Goal: Task Accomplishment & Management: Complete application form

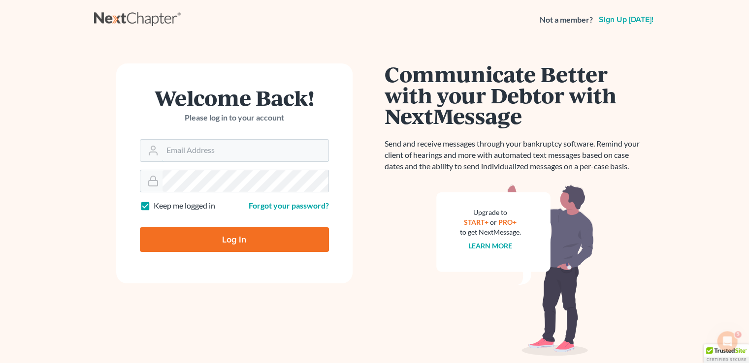
type input "[PERSON_NAME][EMAIL_ADDRESS][DOMAIN_NAME]"
click at [229, 248] on input "Log In" at bounding box center [234, 239] width 189 height 25
type input "Thinking..."
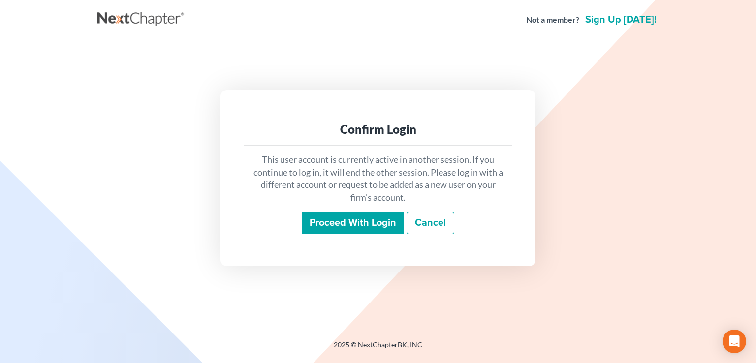
click at [379, 227] on input "Proceed with login" at bounding box center [353, 223] width 102 height 23
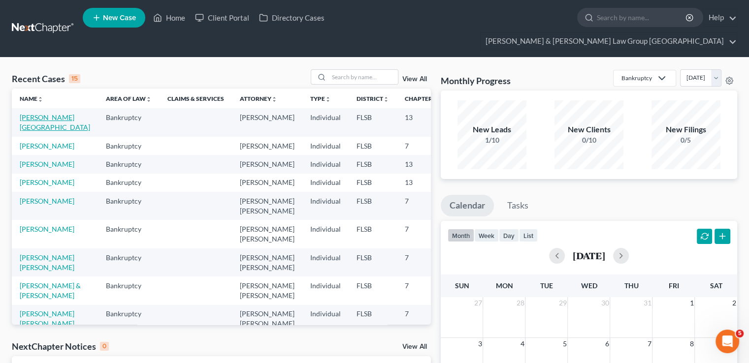
click at [29, 113] on link "[PERSON_NAME][GEOGRAPHIC_DATA]" at bounding box center [55, 122] width 70 height 18
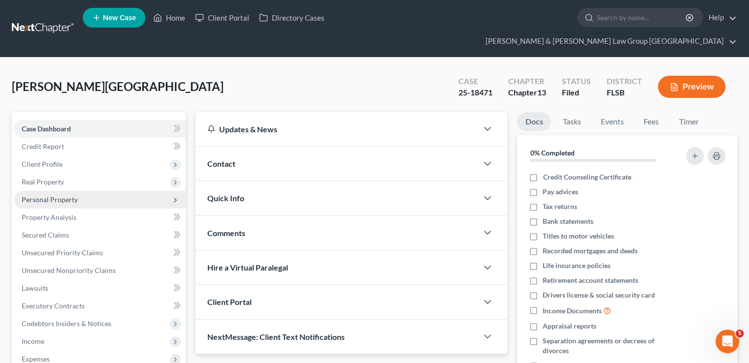
click at [48, 195] on span "Personal Property" at bounding box center [50, 199] width 56 height 8
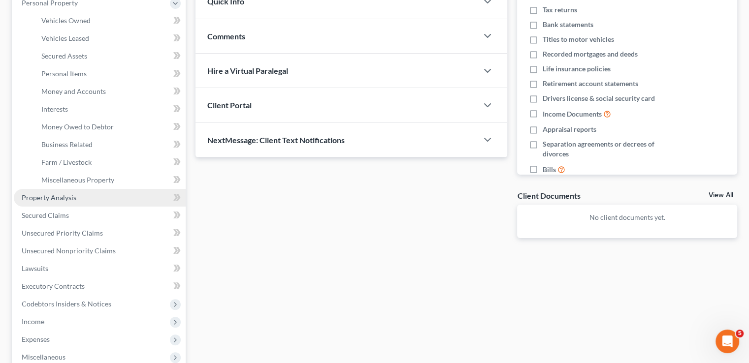
click at [77, 189] on link "Property Analysis" at bounding box center [100, 198] width 172 height 18
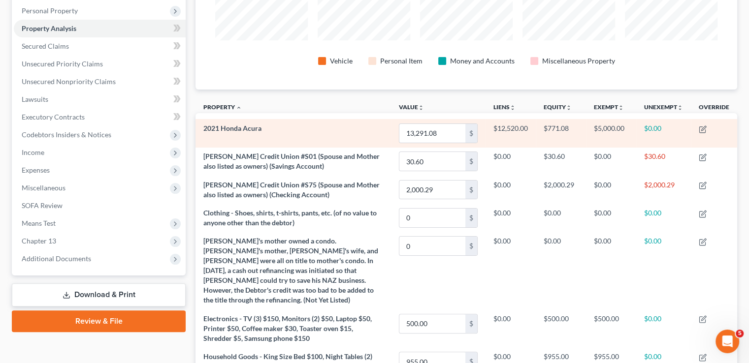
scroll to position [246, 0]
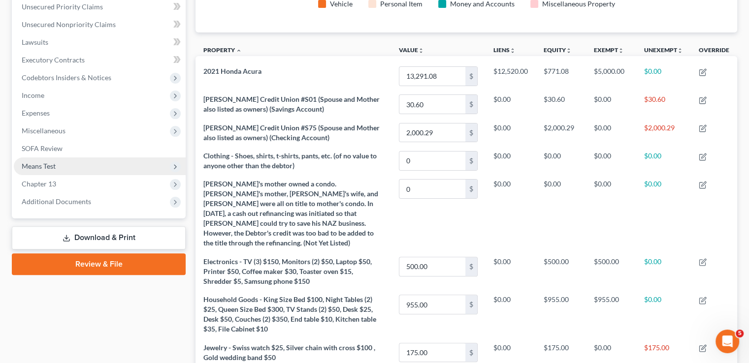
click at [91, 158] on span "Means Test" at bounding box center [100, 167] width 172 height 18
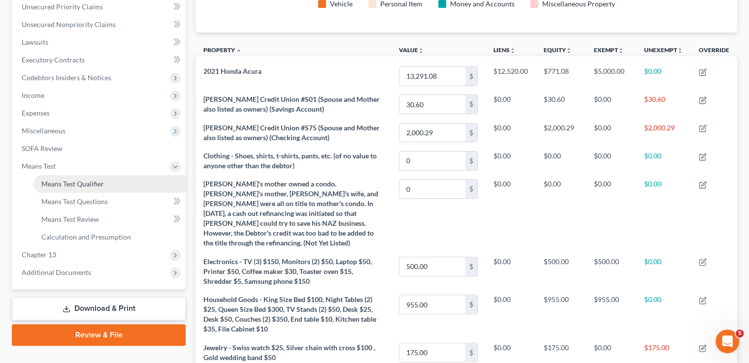
click at [84, 180] on span "Means Test Qualifier" at bounding box center [72, 184] width 63 height 8
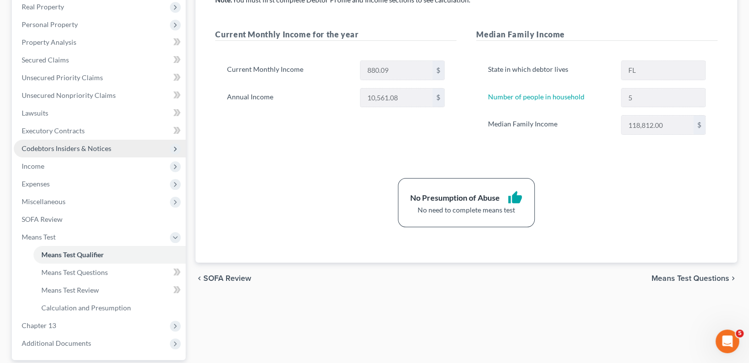
scroll to position [197, 0]
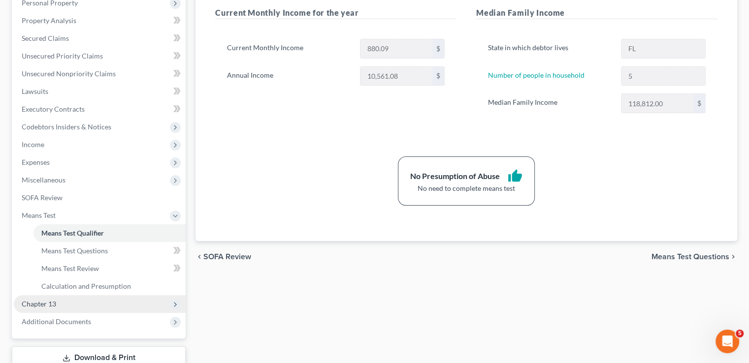
click at [56, 295] on span "Chapter 13" at bounding box center [100, 304] width 172 height 18
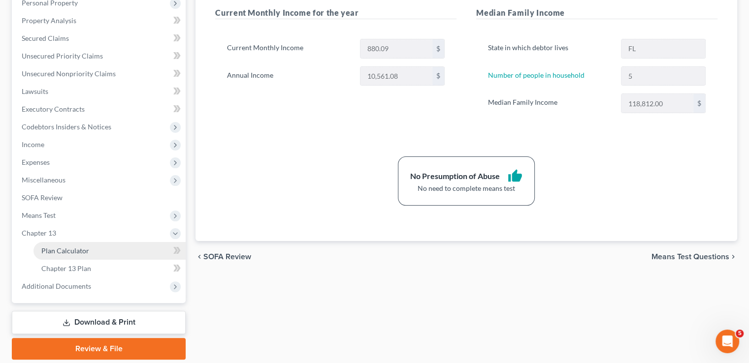
click at [67, 247] on span "Plan Calculator" at bounding box center [65, 251] width 48 height 8
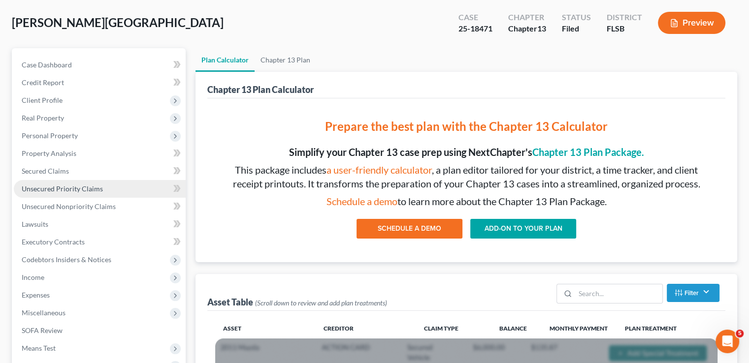
scroll to position [148, 0]
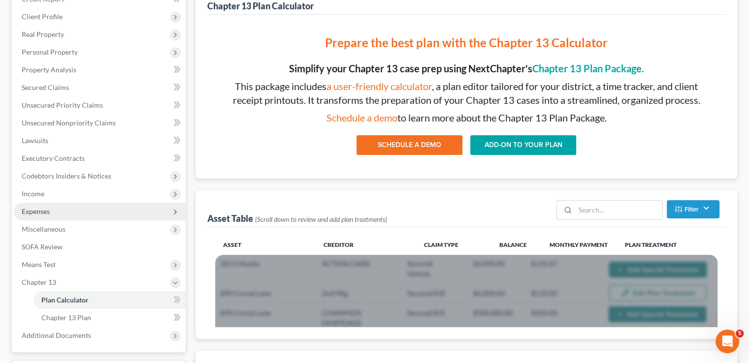
click at [53, 203] on span "Expenses" at bounding box center [100, 212] width 172 height 18
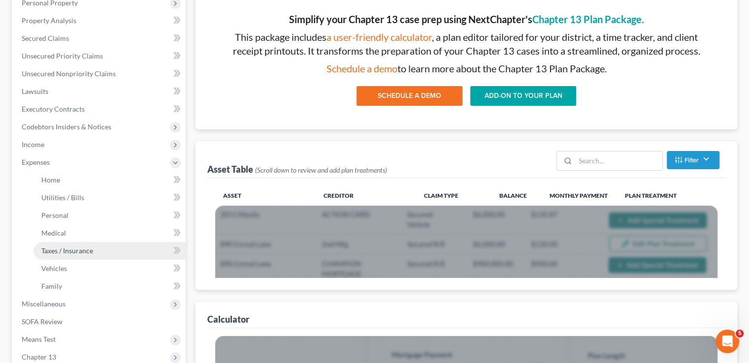
scroll to position [295, 0]
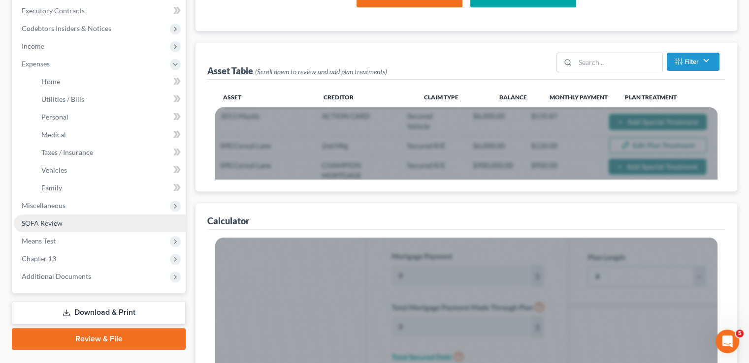
click at [54, 219] on span "SOFA Review" at bounding box center [42, 223] width 41 height 8
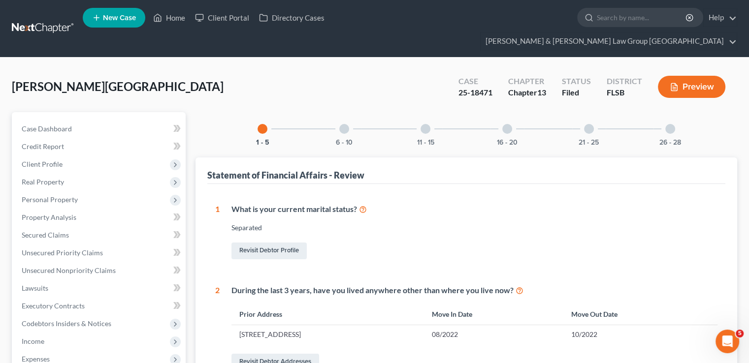
click at [344, 116] on div "6 - 10" at bounding box center [343, 128] width 33 height 33
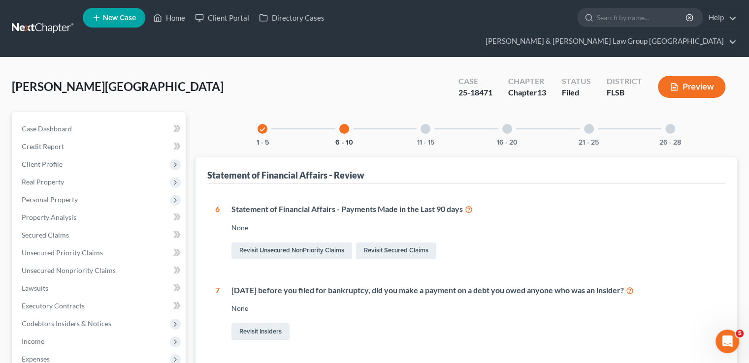
click at [418, 113] on div "11 - 15" at bounding box center [425, 128] width 33 height 33
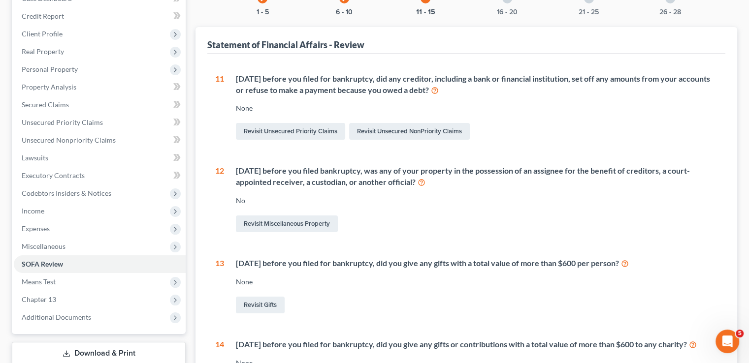
scroll to position [148, 0]
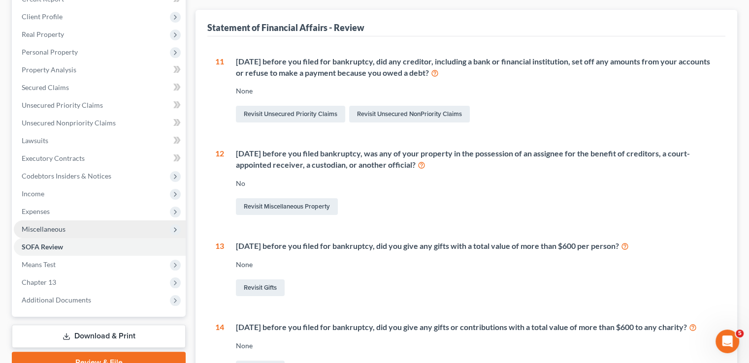
click at [70, 221] on span "Miscellaneous" at bounding box center [100, 230] width 172 height 18
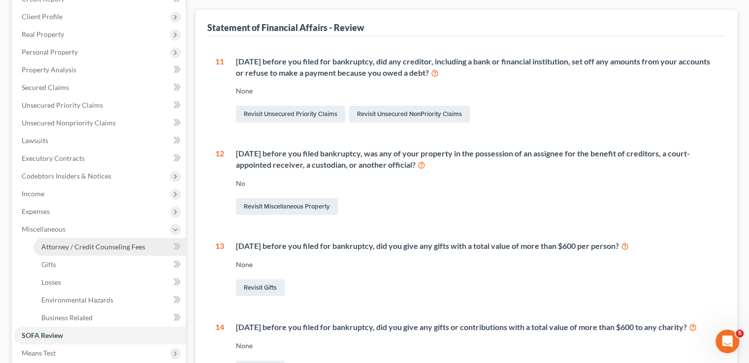
click at [67, 238] on link "Attorney / Credit Counseling Fees" at bounding box center [109, 247] width 152 height 18
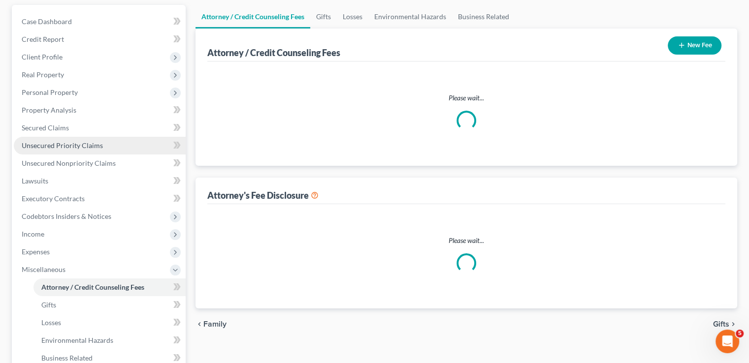
select select "3"
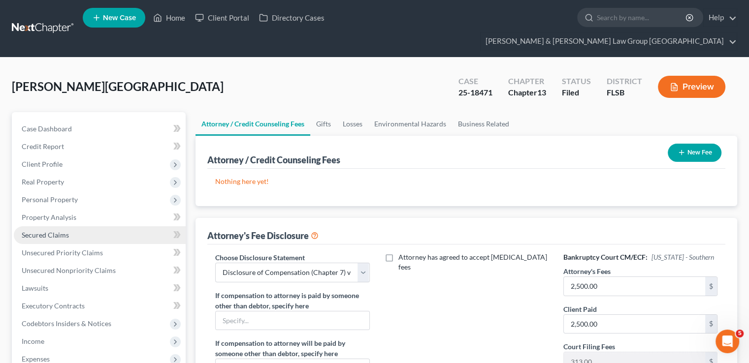
scroll to position [49, 0]
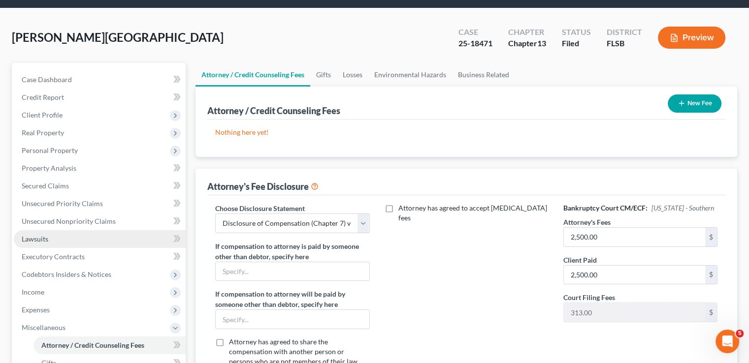
click at [46, 235] on span "Lawsuits" at bounding box center [35, 239] width 27 height 8
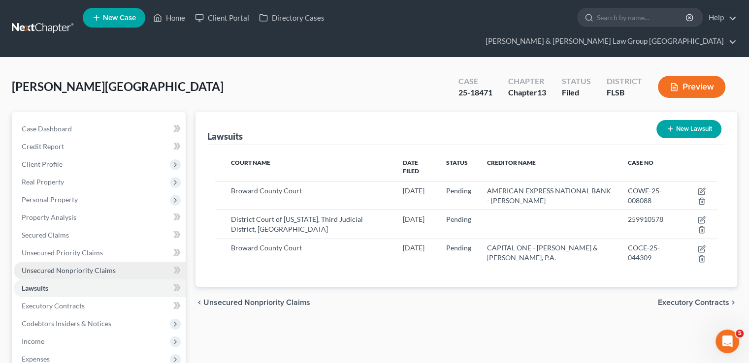
click at [46, 262] on link "Unsecured Nonpriority Claims" at bounding box center [100, 271] width 172 height 18
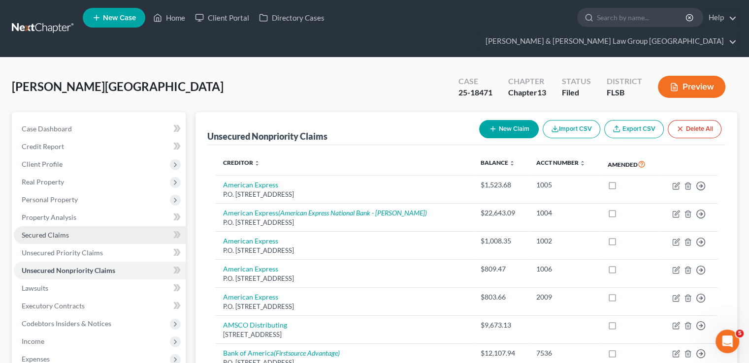
click at [45, 231] on span "Secured Claims" at bounding box center [45, 235] width 47 height 8
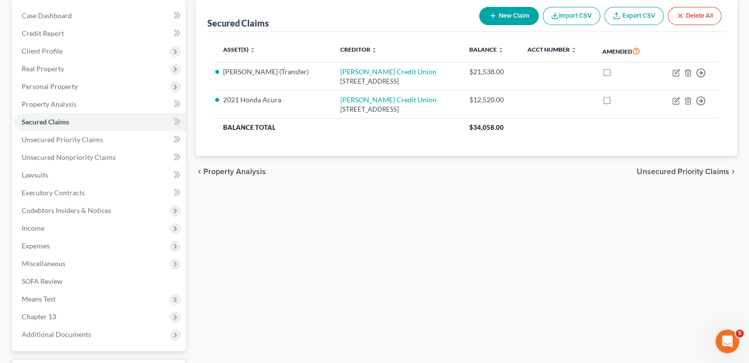
scroll to position [148, 0]
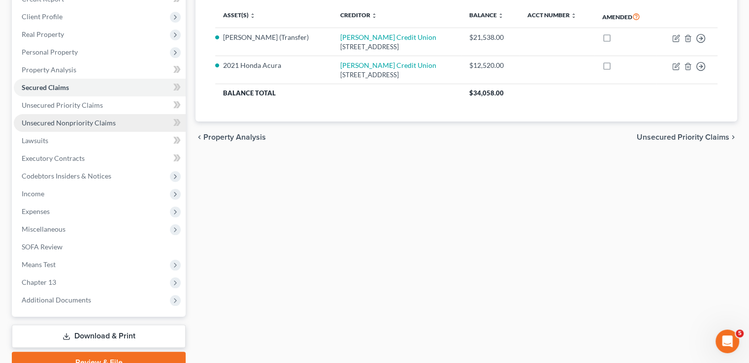
click at [100, 119] on span "Unsecured Nonpriority Claims" at bounding box center [69, 123] width 94 height 8
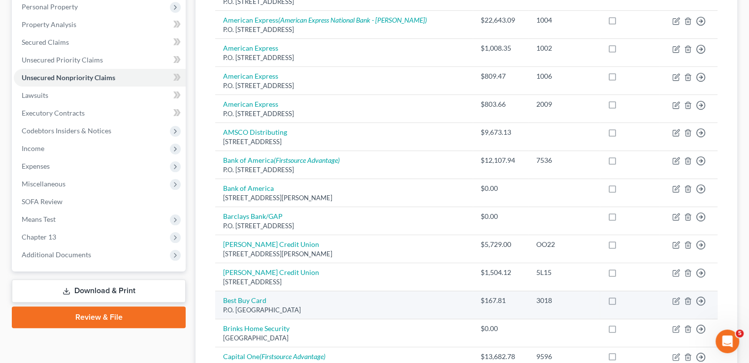
scroll to position [246, 0]
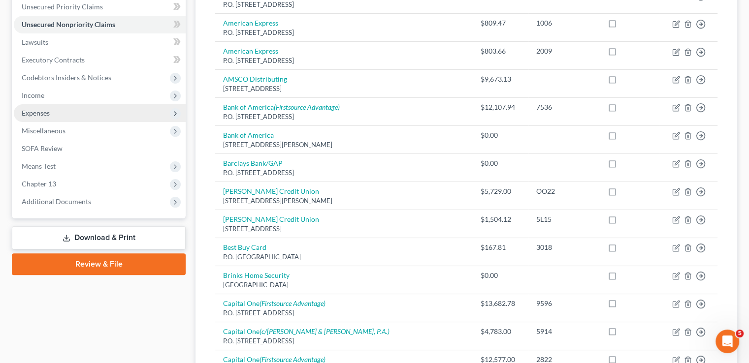
click at [50, 104] on span "Expenses" at bounding box center [100, 113] width 172 height 18
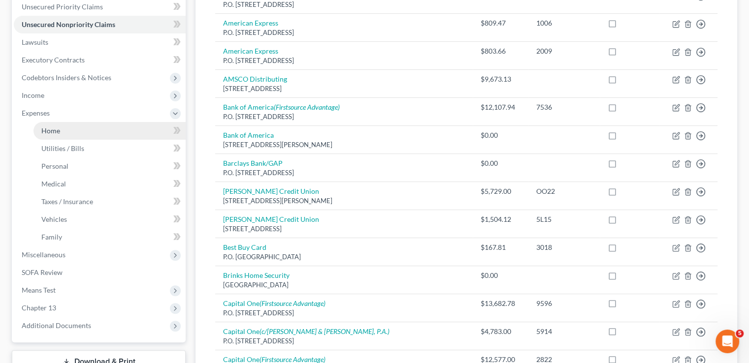
click at [75, 122] on link "Home" at bounding box center [109, 131] width 152 height 18
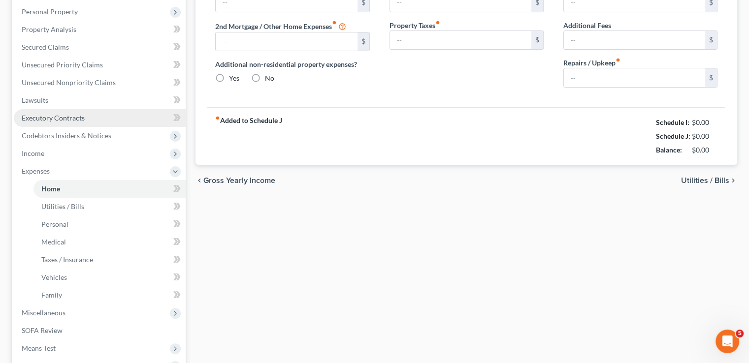
type input "5,250.00"
type input "0.00"
radio input "true"
type input "0.00"
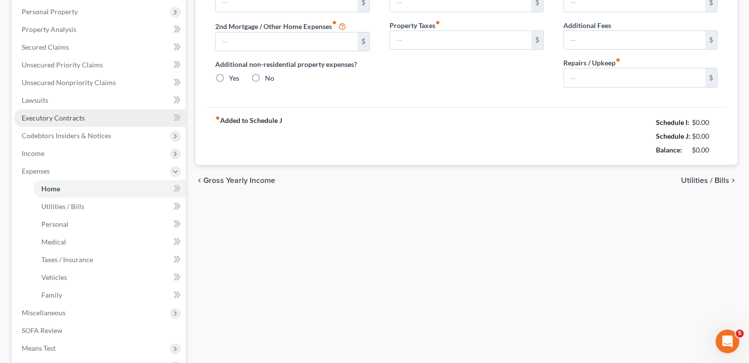
type input "0.00"
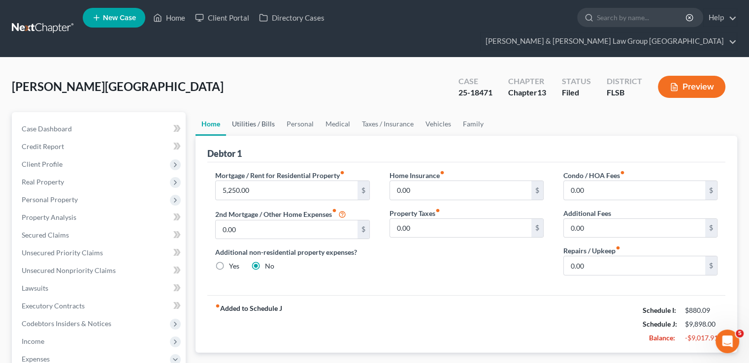
click at [253, 112] on link "Utilities / Bills" at bounding box center [253, 124] width 55 height 24
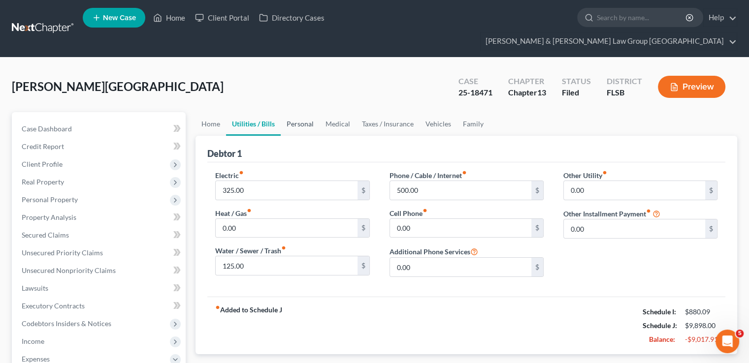
click at [294, 112] on link "Personal" at bounding box center [300, 124] width 39 height 24
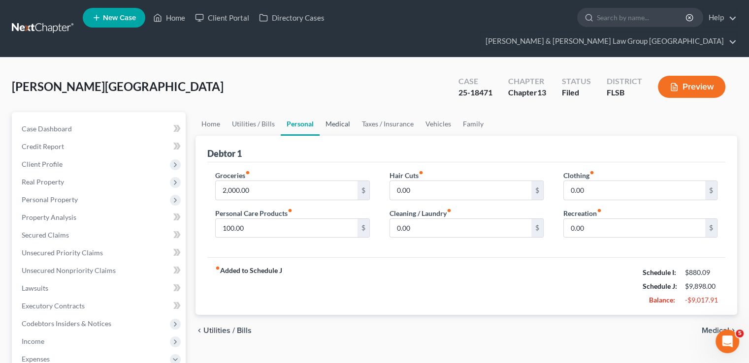
click at [343, 112] on link "Medical" at bounding box center [338, 124] width 36 height 24
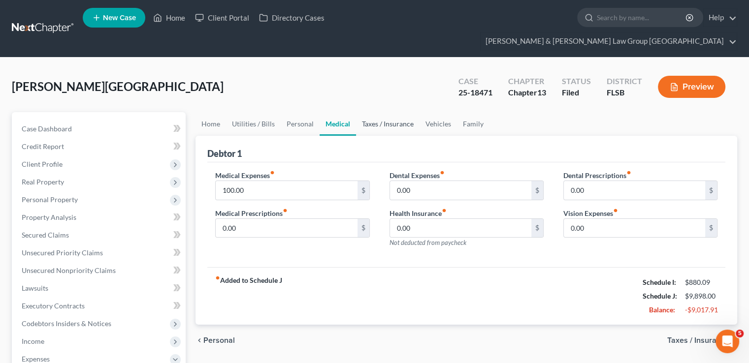
click at [375, 112] on link "Taxes / Insurance" at bounding box center [388, 124] width 64 height 24
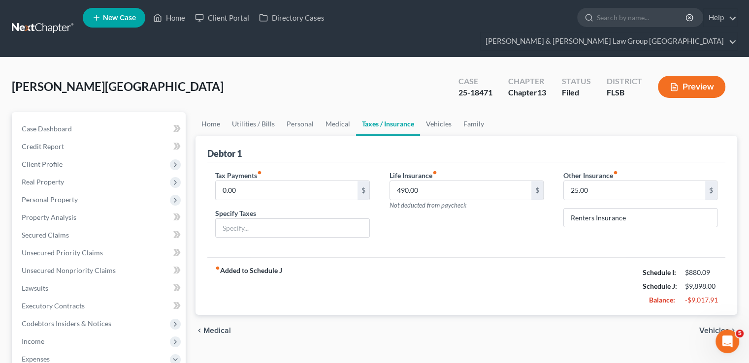
click at [411, 112] on link "Taxes / Insurance" at bounding box center [388, 124] width 64 height 24
click at [437, 112] on link "Vehicles" at bounding box center [438, 124] width 37 height 24
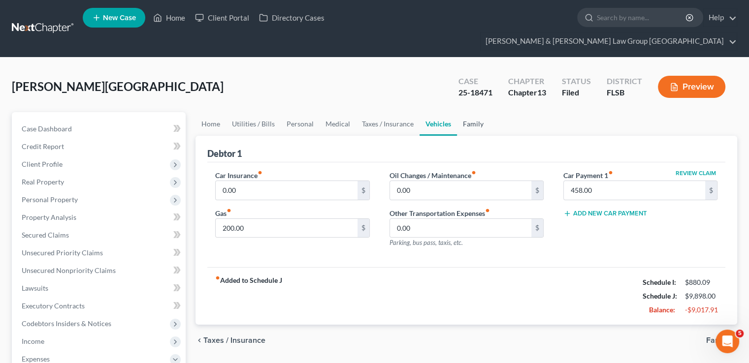
click at [472, 112] on link "Family" at bounding box center [473, 124] width 32 height 24
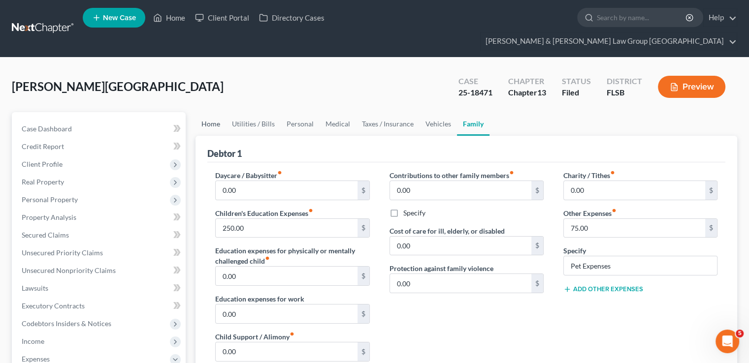
click at [217, 112] on link "Home" at bounding box center [210, 124] width 31 height 24
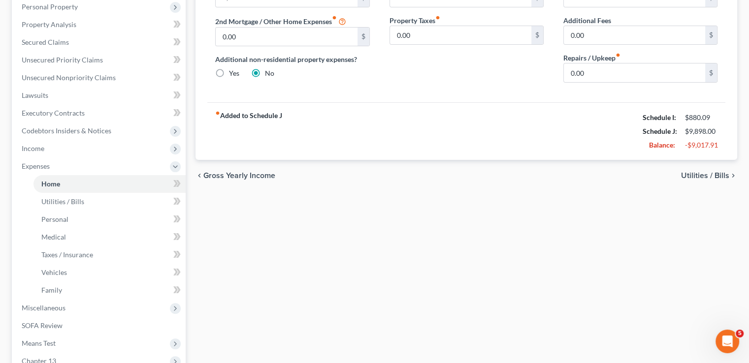
scroll to position [246, 0]
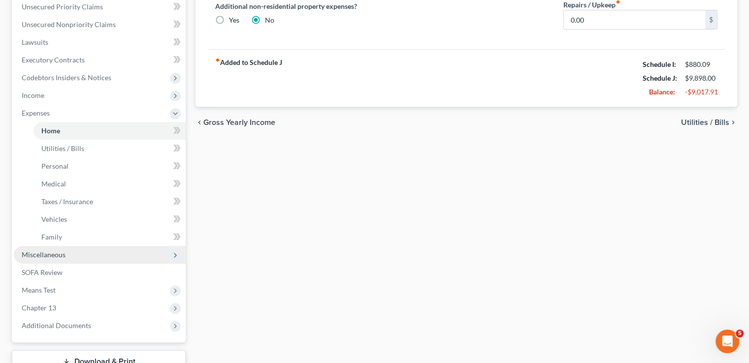
click at [84, 246] on span "Miscellaneous" at bounding box center [100, 255] width 172 height 18
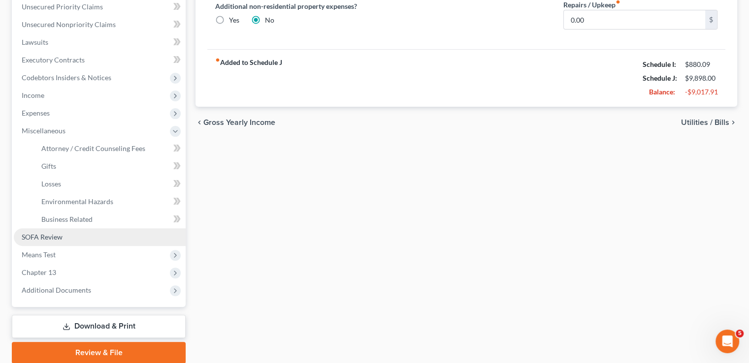
click at [34, 233] on span "SOFA Review" at bounding box center [42, 237] width 41 height 8
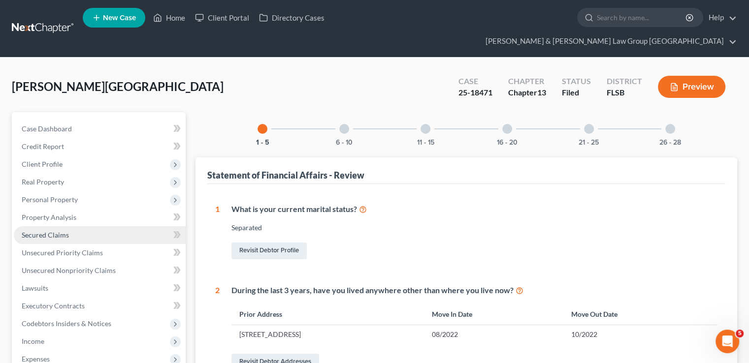
click at [53, 231] on span "Secured Claims" at bounding box center [45, 235] width 47 height 8
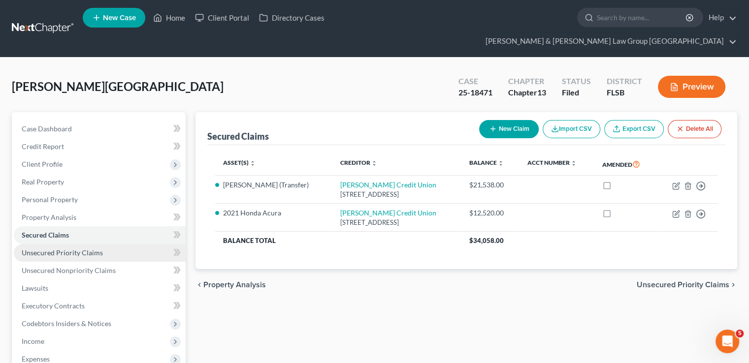
click at [49, 249] on span "Unsecured Priority Claims" at bounding box center [62, 253] width 81 height 8
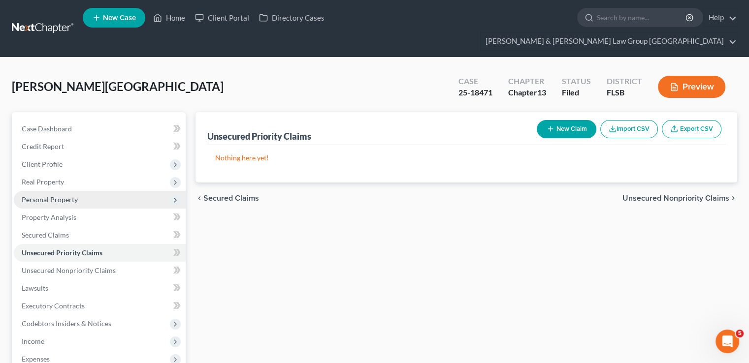
click at [59, 195] on span "Personal Property" at bounding box center [50, 199] width 56 height 8
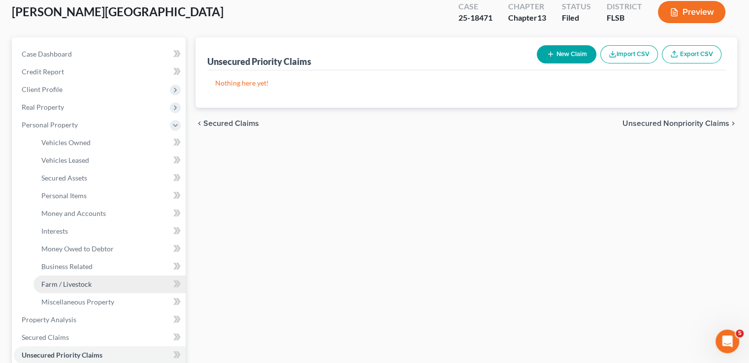
scroll to position [98, 0]
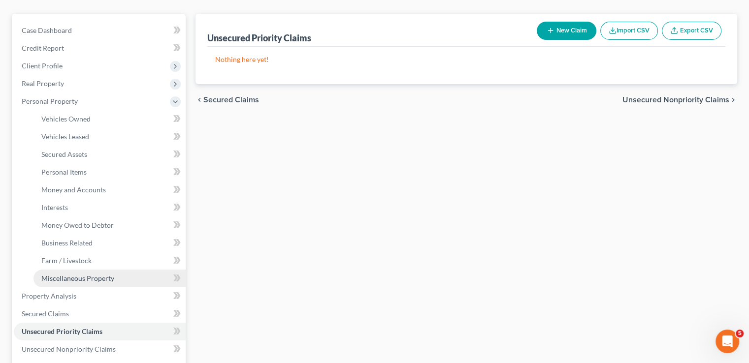
click at [85, 274] on span "Miscellaneous Property" at bounding box center [77, 278] width 73 height 8
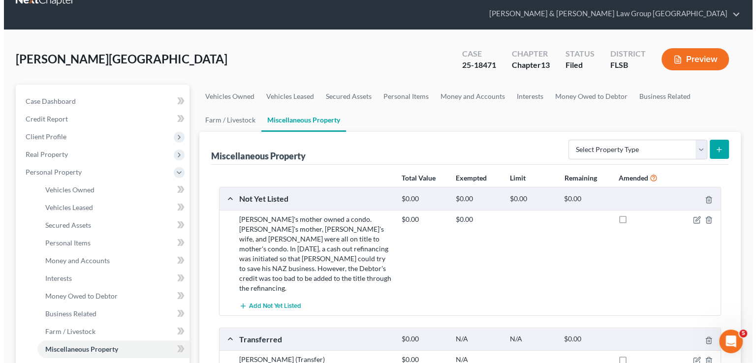
scroll to position [49, 0]
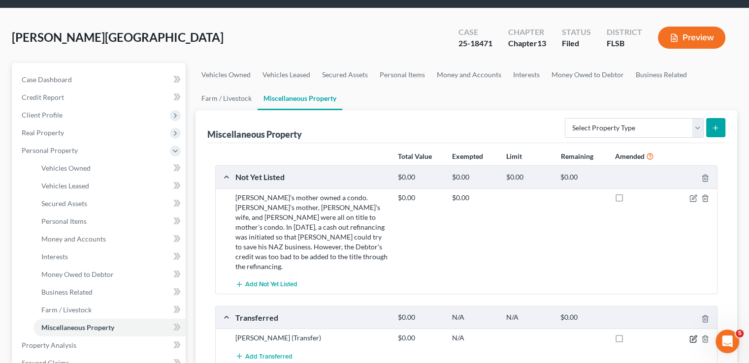
click at [693, 335] on icon "button" at bounding box center [693, 339] width 8 height 8
select select "Ordinary (within 2 years)"
select select "14"
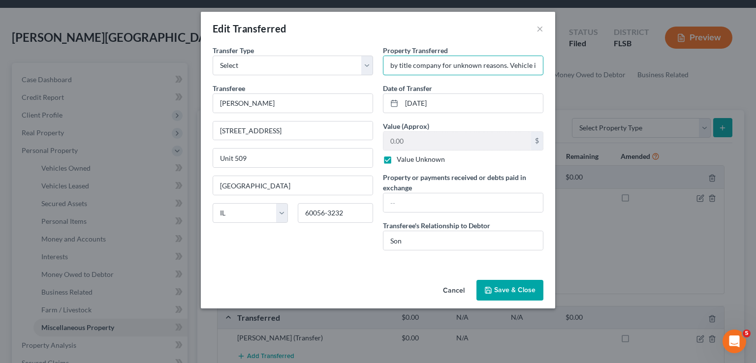
scroll to position [0, 0]
drag, startPoint x: 418, startPoint y: 71, endPoint x: 380, endPoint y: 72, distance: 37.9
click at [380, 72] on div "Property Transferred * 2022 Volkswagen Golf GTI (Debtor’s name was removed from…" at bounding box center [463, 151] width 170 height 213
click at [440, 67] on input "2022 Volkswagen Golf GTI (Debtor’s name was removed from vehicle title by title…" at bounding box center [464, 65] width 160 height 19
